Goal: Information Seeking & Learning: Learn about a topic

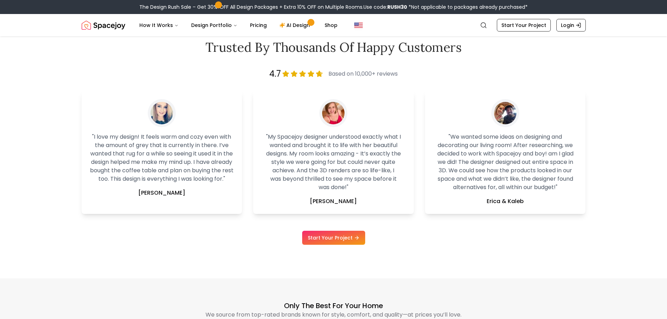
scroll to position [1541, 0]
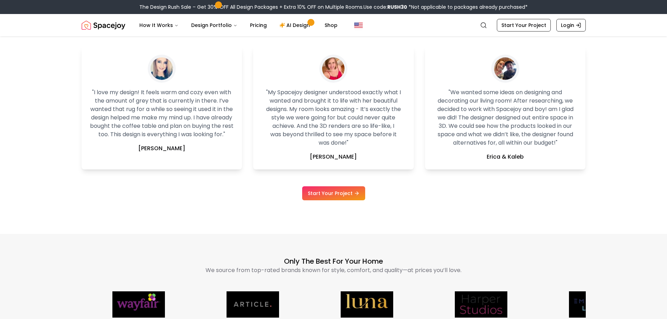
click at [197, 257] on p "Only the Best for Your Home" at bounding box center [334, 261] width 504 height 10
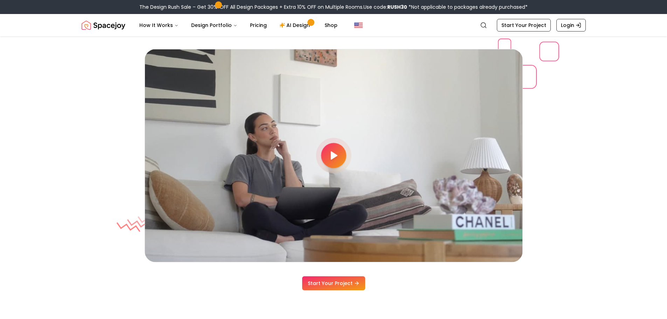
scroll to position [1914, 0]
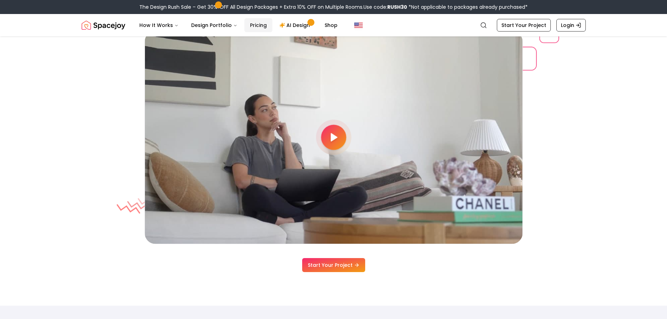
click at [244, 25] on link "Pricing" at bounding box center [258, 25] width 28 height 14
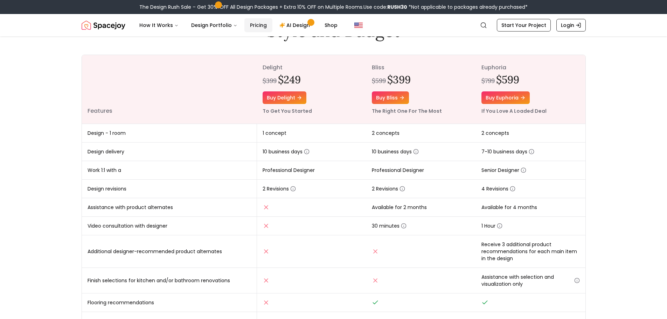
scroll to position [15, 0]
